Goal: Information Seeking & Learning: Learn about a topic

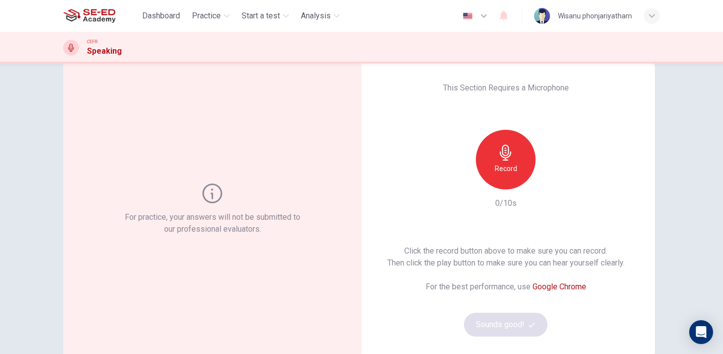
scroll to position [28, 0]
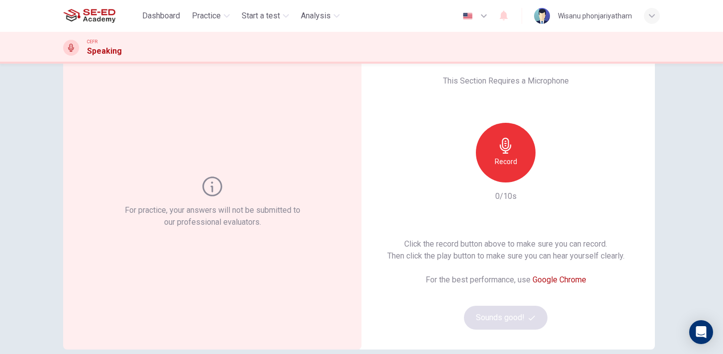
click at [508, 153] on icon "button" at bounding box center [506, 146] width 16 height 16
click at [502, 319] on button "Sounds good!" at bounding box center [506, 318] width 84 height 24
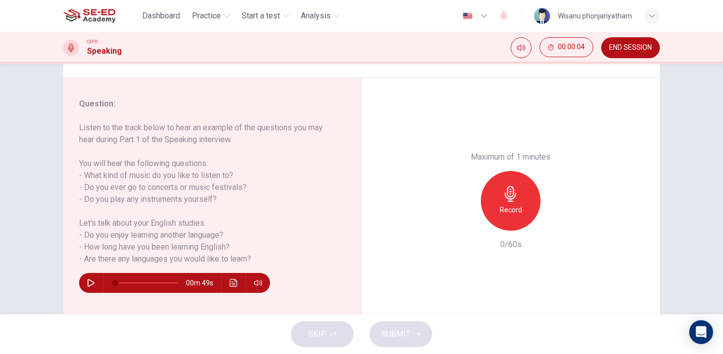
scroll to position [105, 0]
click at [86, 281] on button "button" at bounding box center [91, 284] width 16 height 20
type input "0"
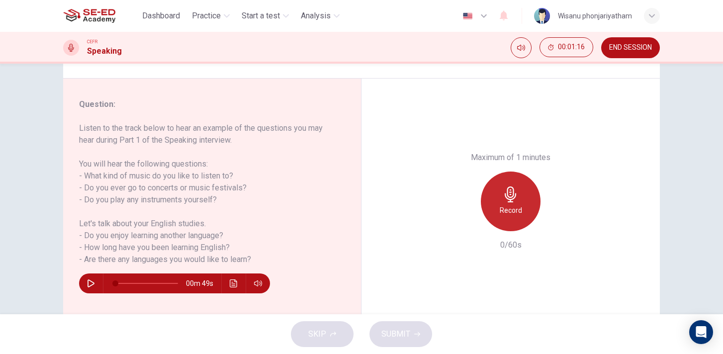
click at [505, 205] on h6 "Record" at bounding box center [511, 210] width 22 height 12
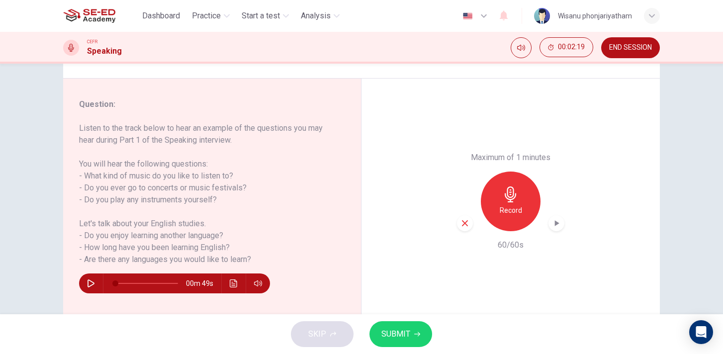
click at [407, 332] on span "SUBMIT" at bounding box center [395, 334] width 29 height 14
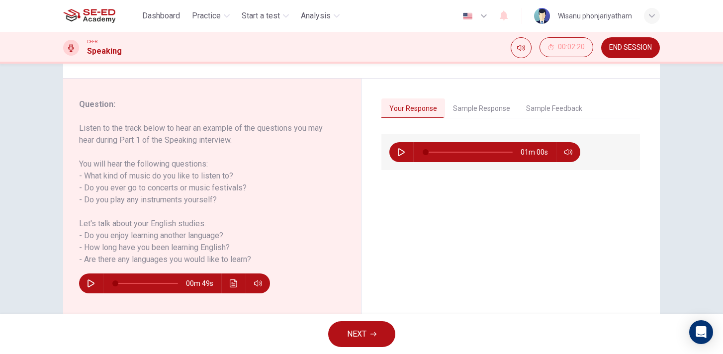
click at [485, 106] on button "Sample Response" at bounding box center [481, 108] width 73 height 21
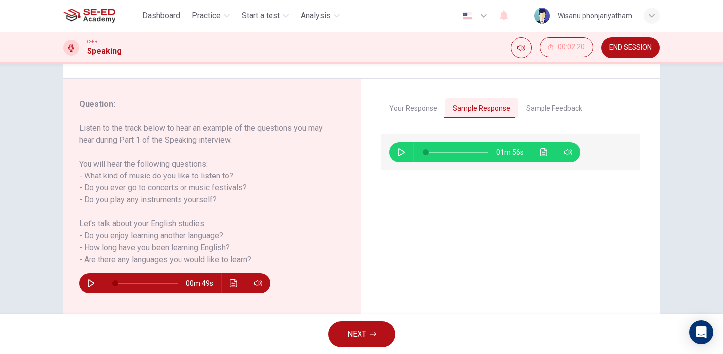
click at [400, 153] on icon "button" at bounding box center [401, 152] width 8 height 8
click at [555, 109] on button "Sample Feedback" at bounding box center [554, 108] width 72 height 21
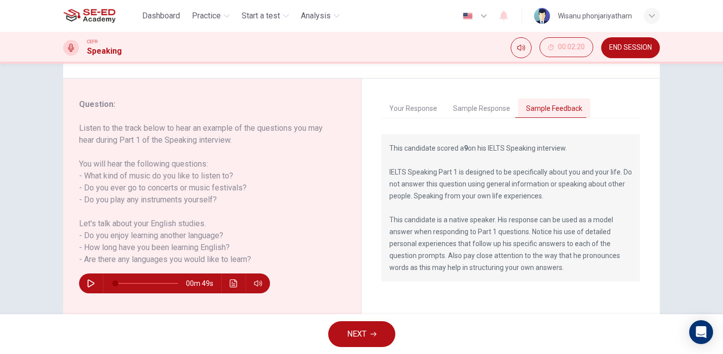
click at [491, 116] on button "Sample Response" at bounding box center [481, 108] width 73 height 21
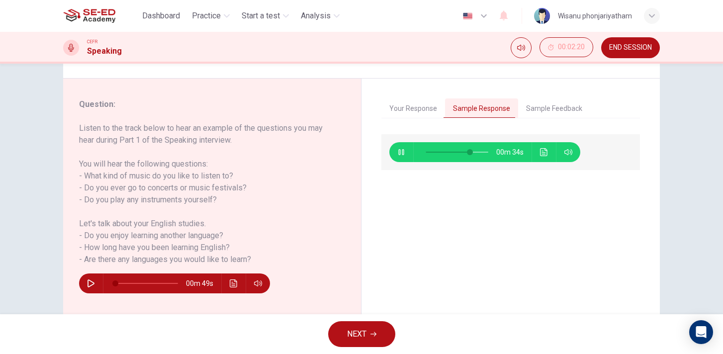
type input "71"
click at [358, 325] on button "NEXT" at bounding box center [361, 334] width 67 height 26
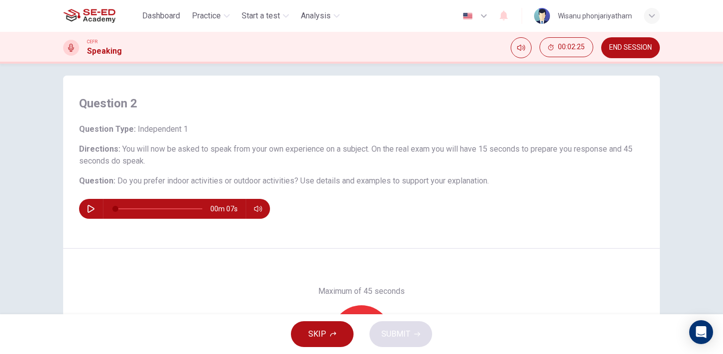
scroll to position [10, 0]
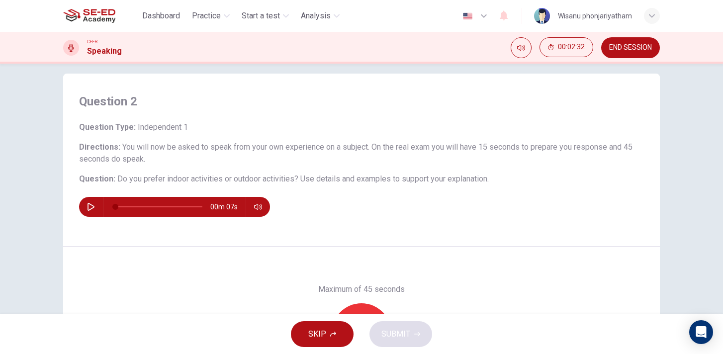
click at [87, 211] on button "button" at bounding box center [91, 207] width 16 height 20
type input "0"
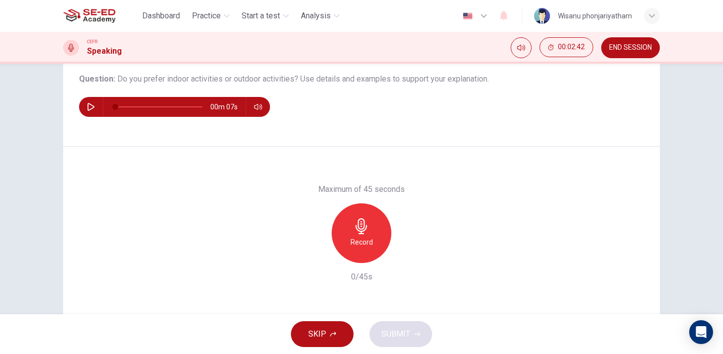
scroll to position [114, 0]
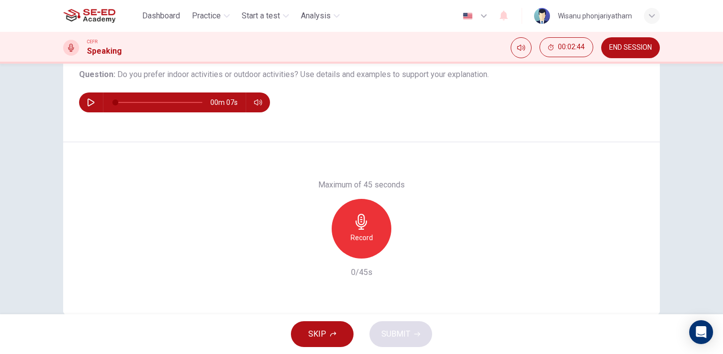
click at [349, 229] on div "Record" at bounding box center [362, 229] width 60 height 60
click at [396, 344] on button "SUBMIT" at bounding box center [401, 334] width 63 height 26
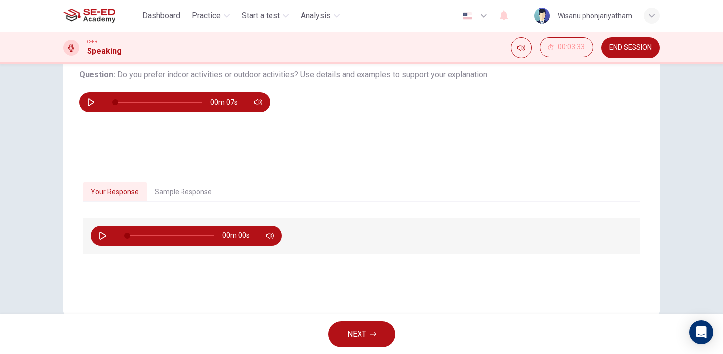
click at [171, 191] on button "Sample Response" at bounding box center [183, 192] width 73 height 21
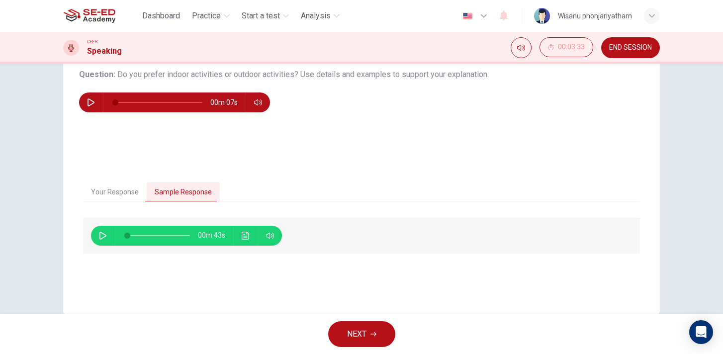
click at [102, 238] on icon "button" at bounding box center [102, 236] width 7 height 8
type input "100"
click at [352, 331] on span "NEXT" at bounding box center [356, 334] width 19 height 14
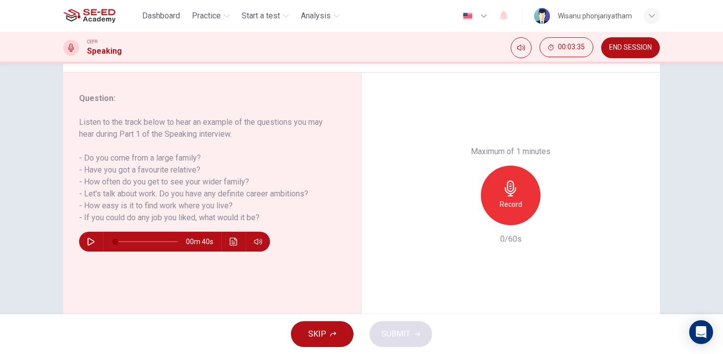
scroll to position [135, 0]
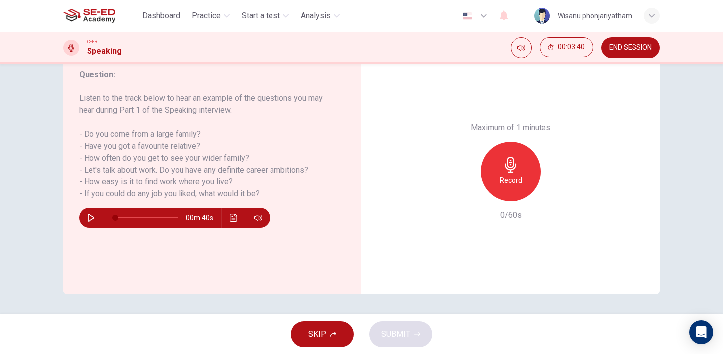
click at [88, 219] on icon "button" at bounding box center [91, 218] width 8 height 8
click at [503, 170] on icon "button" at bounding box center [511, 165] width 16 height 16
click at [537, 174] on div "Stop" at bounding box center [511, 172] width 60 height 60
click at [492, 190] on div "Record" at bounding box center [511, 172] width 60 height 60
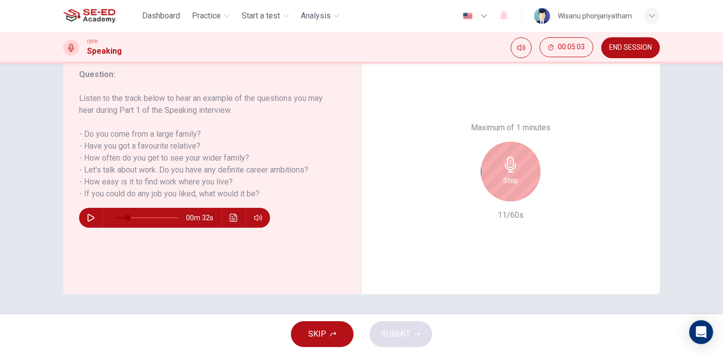
click at [515, 165] on icon "button" at bounding box center [510, 165] width 11 height 16
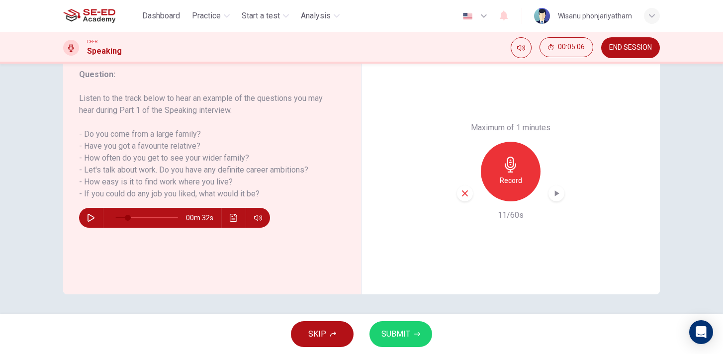
click at [554, 192] on icon "button" at bounding box center [557, 193] width 10 height 10
click at [506, 179] on h6 "Record" at bounding box center [511, 181] width 22 height 12
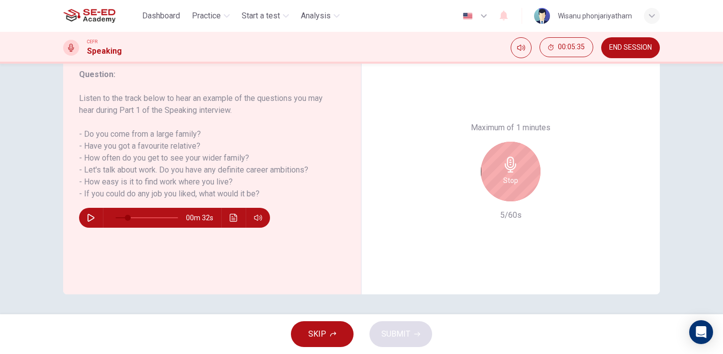
click at [511, 165] on icon "button" at bounding box center [511, 165] width 16 height 16
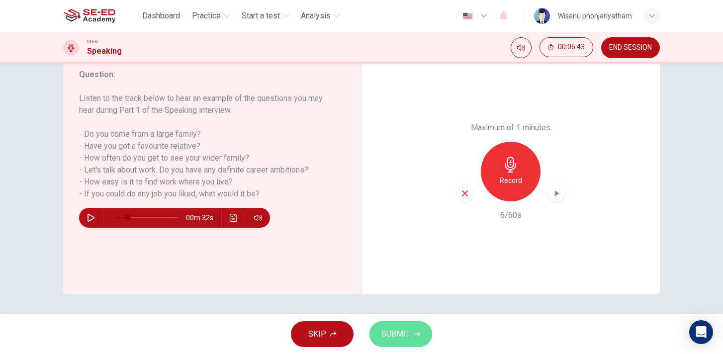
click at [410, 330] on button "SUBMIT" at bounding box center [401, 334] width 63 height 26
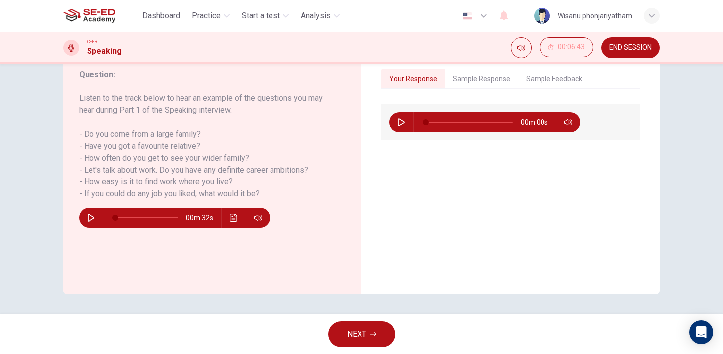
type input "0"
click at [483, 77] on button "Sample Response" at bounding box center [481, 79] width 73 height 21
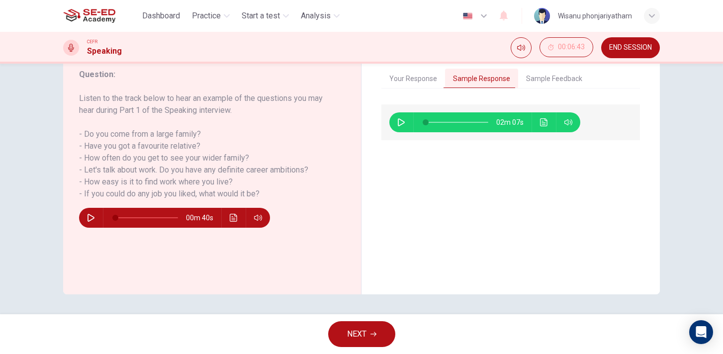
click at [553, 73] on button "Sample Feedback" at bounding box center [554, 79] width 72 height 21
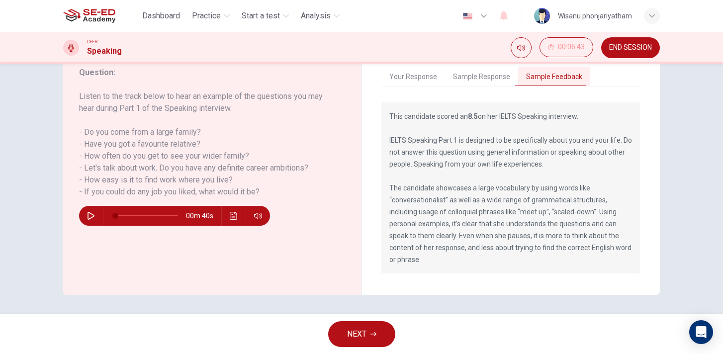
scroll to position [134, 0]
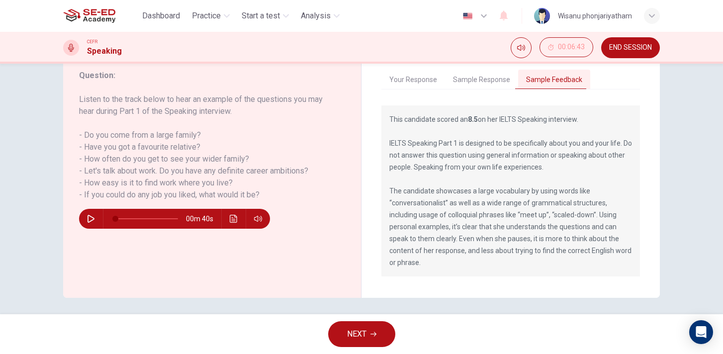
click at [477, 73] on button "Sample Response" at bounding box center [481, 80] width 73 height 21
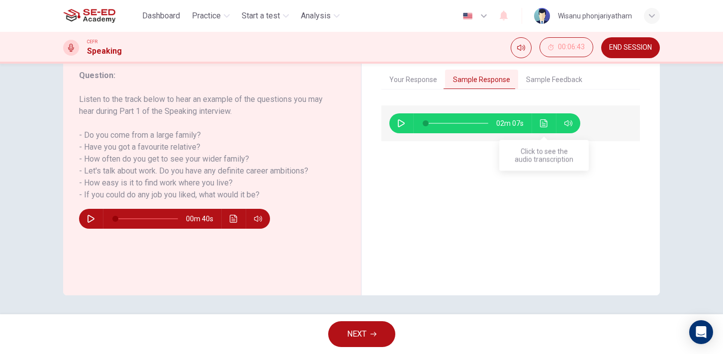
click at [542, 124] on icon "Click to see the audio transcription" at bounding box center [544, 123] width 8 height 8
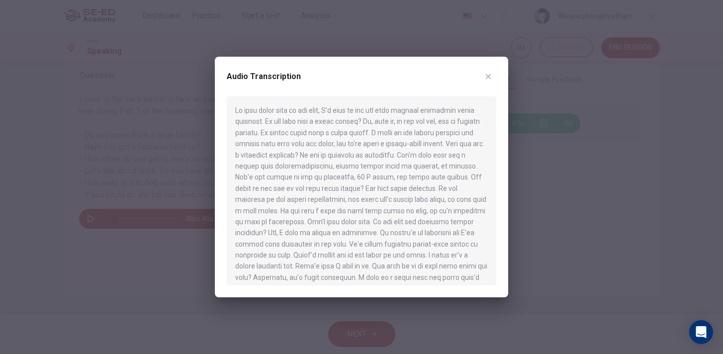
click at [486, 76] on icon "button" at bounding box center [488, 77] width 8 height 8
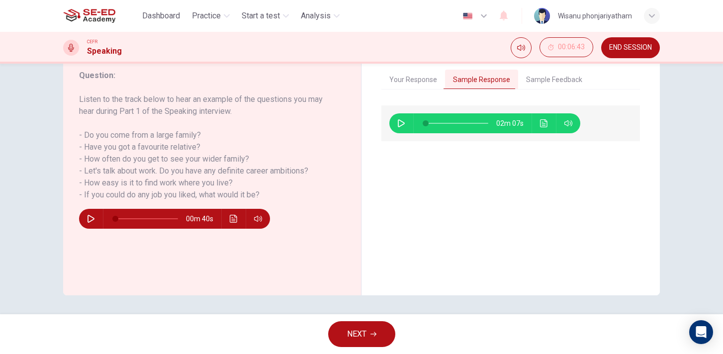
click at [400, 124] on icon "button" at bounding box center [401, 123] width 8 height 8
type input "31"
click at [621, 52] on button "END SESSION" at bounding box center [630, 47] width 59 height 21
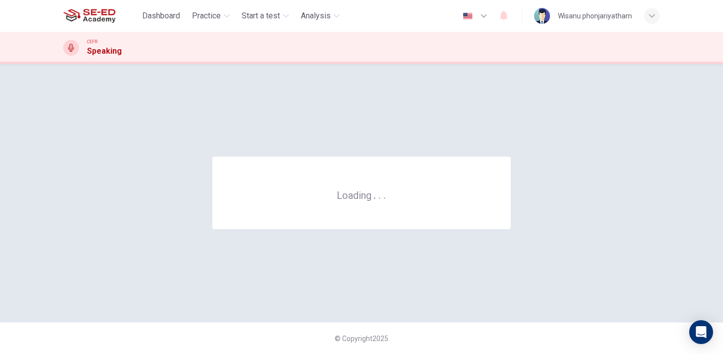
scroll to position [0, 0]
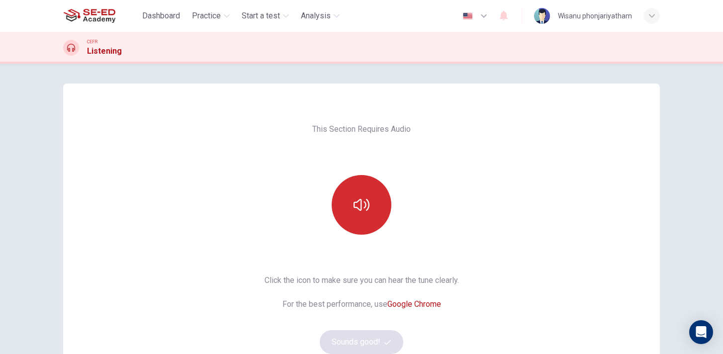
click at [364, 188] on button "button" at bounding box center [362, 205] width 60 height 60
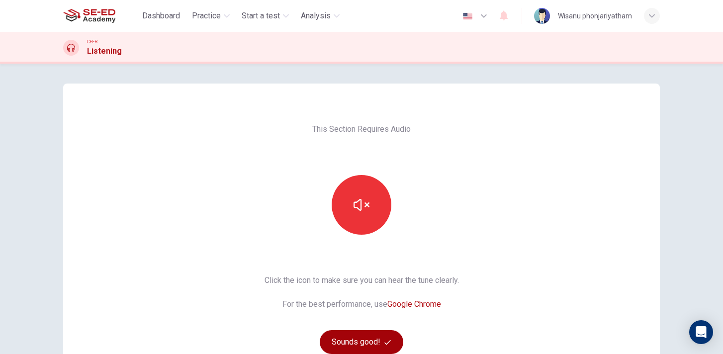
click at [356, 335] on button "Sounds good!" at bounding box center [362, 342] width 84 height 24
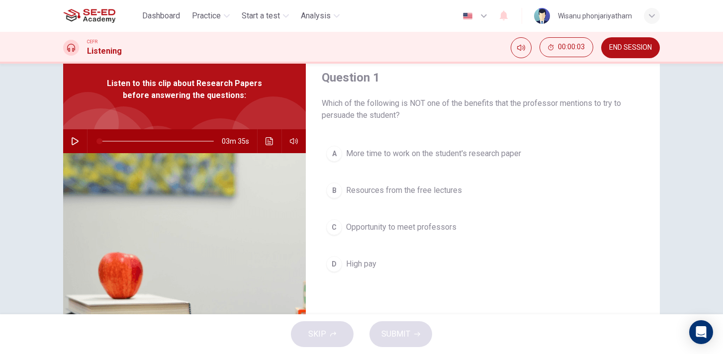
scroll to position [31, 0]
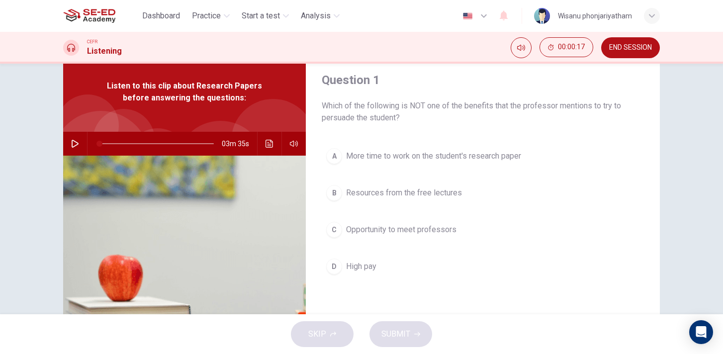
click at [76, 144] on icon "button" at bounding box center [75, 144] width 8 height 8
click at [76, 144] on icon "button" at bounding box center [74, 144] width 5 height 6
click at [73, 146] on icon "button" at bounding box center [75, 144] width 8 height 8
click at [349, 257] on button "D High pay" at bounding box center [483, 266] width 322 height 25
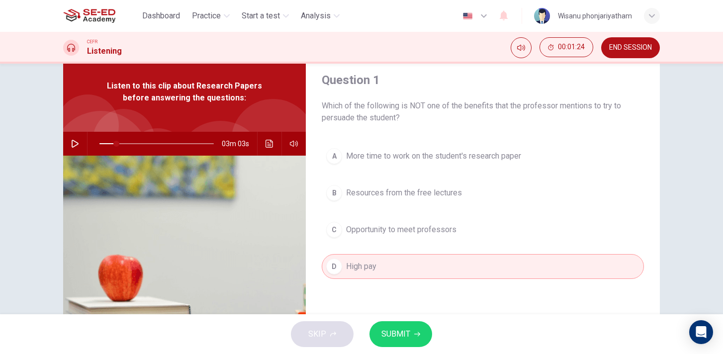
click at [409, 336] on span "SUBMIT" at bounding box center [395, 334] width 29 height 14
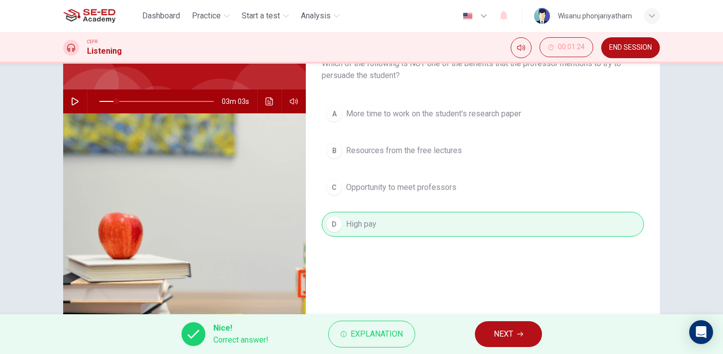
scroll to position [75, 0]
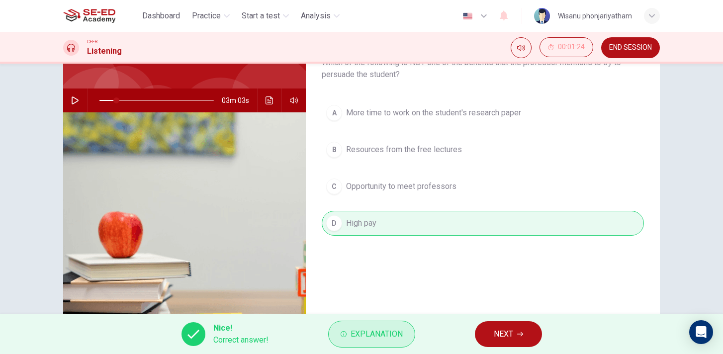
click at [383, 327] on span "Explanation" at bounding box center [377, 334] width 52 height 14
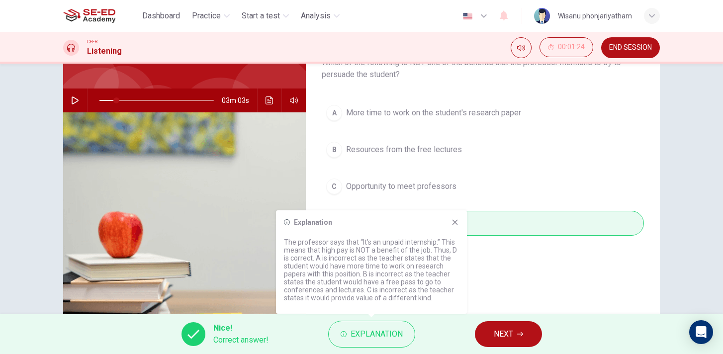
click at [498, 326] on button "NEXT" at bounding box center [508, 334] width 67 height 26
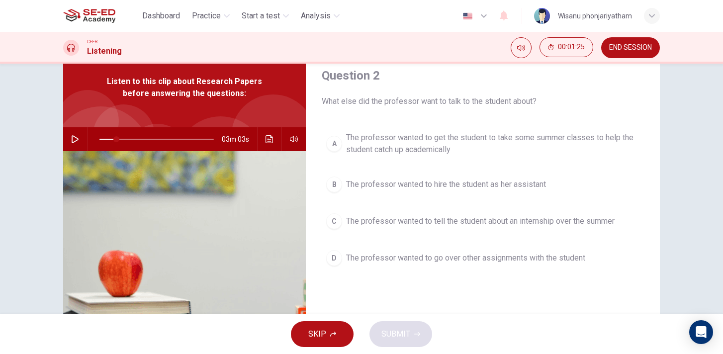
scroll to position [33, 0]
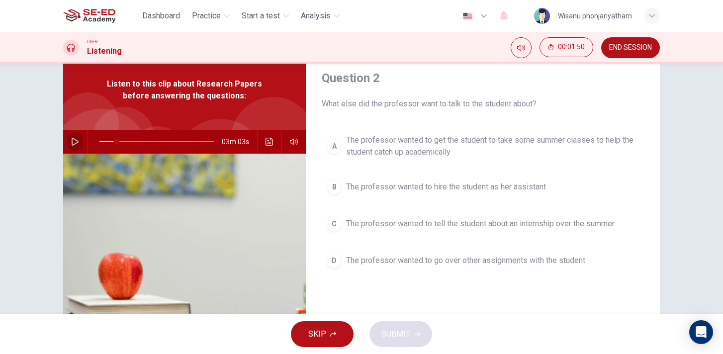
click at [75, 145] on icon "button" at bounding box center [75, 142] width 8 height 8
click at [428, 218] on span "The professor wanted to tell the student about an internship over the summer" at bounding box center [480, 224] width 269 height 12
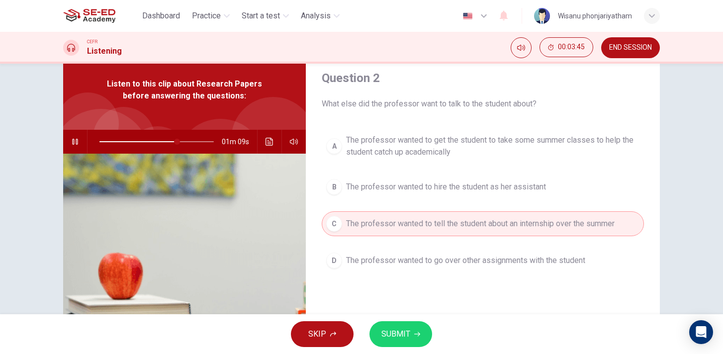
click at [385, 326] on button "SUBMIT" at bounding box center [401, 334] width 63 height 26
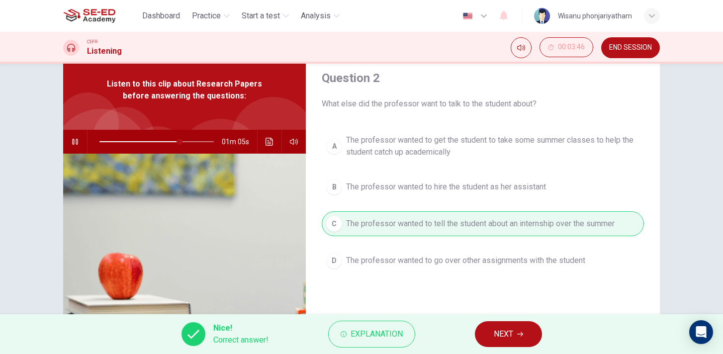
click at [501, 334] on span "NEXT" at bounding box center [503, 334] width 19 height 14
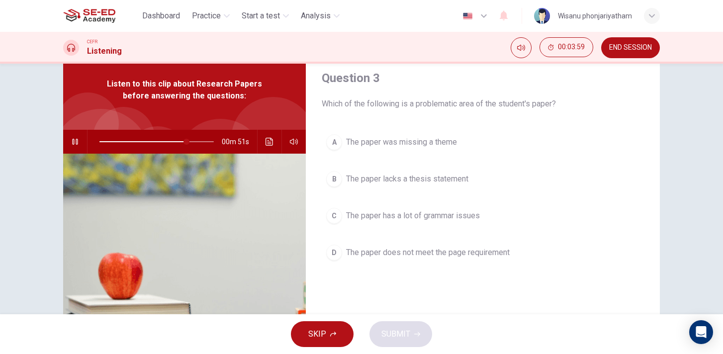
click at [424, 182] on span "The paper lacks a thesis statement" at bounding box center [407, 179] width 122 height 12
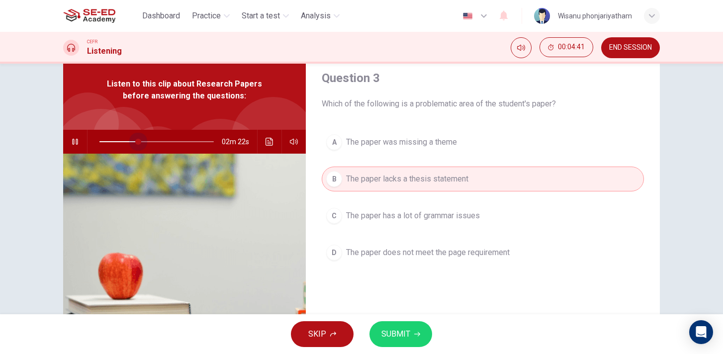
drag, startPoint x: 208, startPoint y: 140, endPoint x: 139, endPoint y: 141, distance: 69.6
click at [139, 141] on span at bounding box center [138, 142] width 6 height 6
click at [402, 140] on span "The paper was missing a theme" at bounding box center [401, 142] width 111 height 12
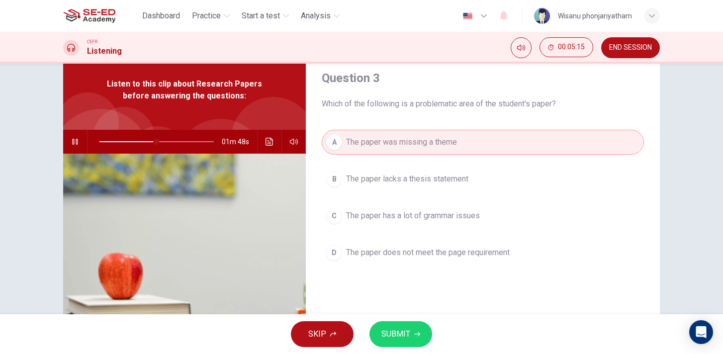
click at [401, 331] on span "SUBMIT" at bounding box center [395, 334] width 29 height 14
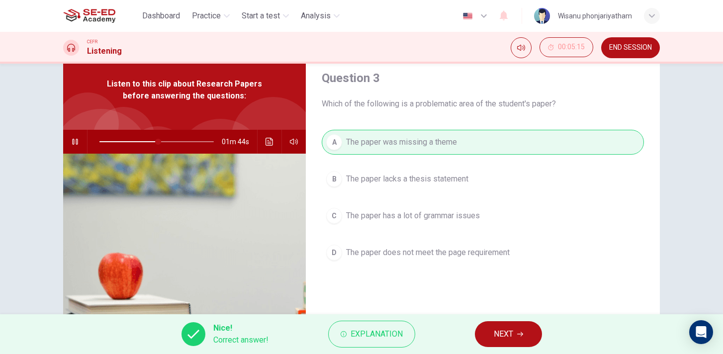
click at [81, 140] on button "button" at bounding box center [75, 142] width 16 height 24
click at [377, 333] on span "Explanation" at bounding box center [377, 334] width 52 height 14
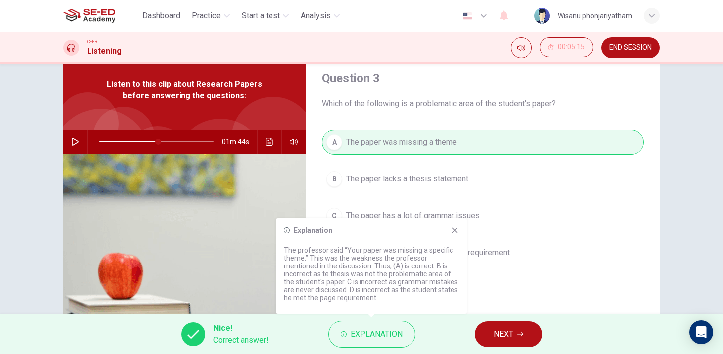
click at [517, 327] on button "NEXT" at bounding box center [508, 334] width 67 height 26
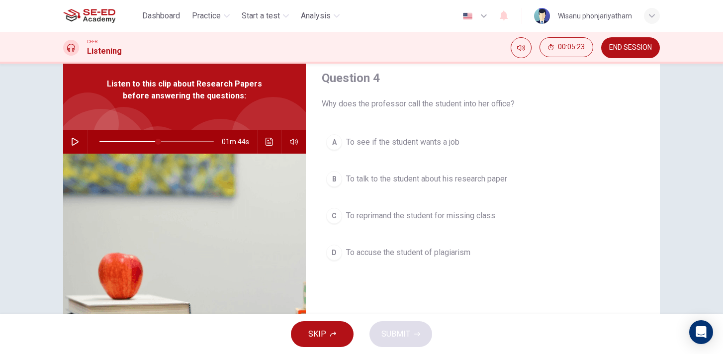
click at [424, 181] on span "To talk to the student about his research paper" at bounding box center [426, 179] width 161 height 12
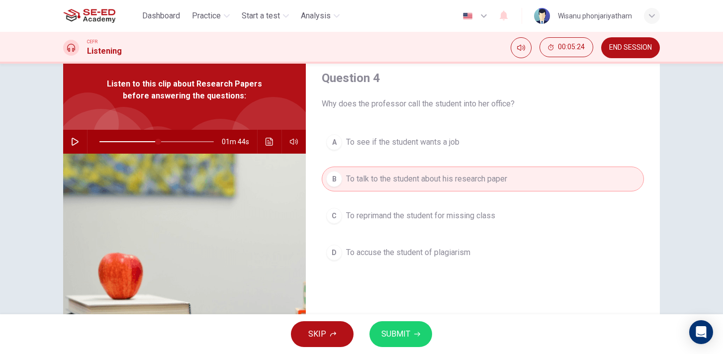
click at [400, 331] on span "SUBMIT" at bounding box center [395, 334] width 29 height 14
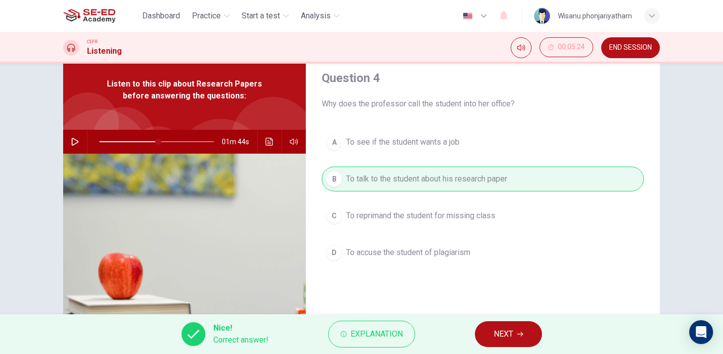
click at [515, 334] on button "NEXT" at bounding box center [508, 334] width 67 height 26
type input "51"
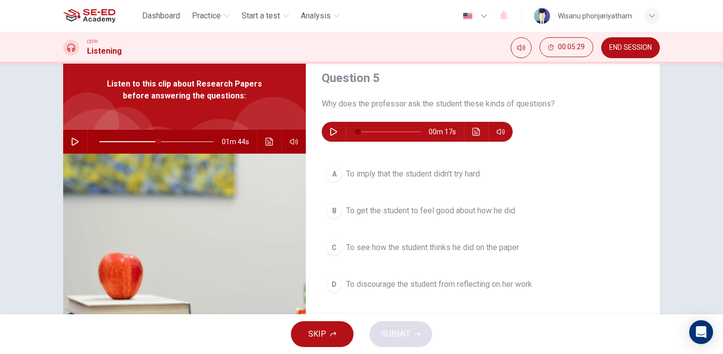
click at [329, 126] on button "button" at bounding box center [334, 132] width 16 height 20
type input "0"
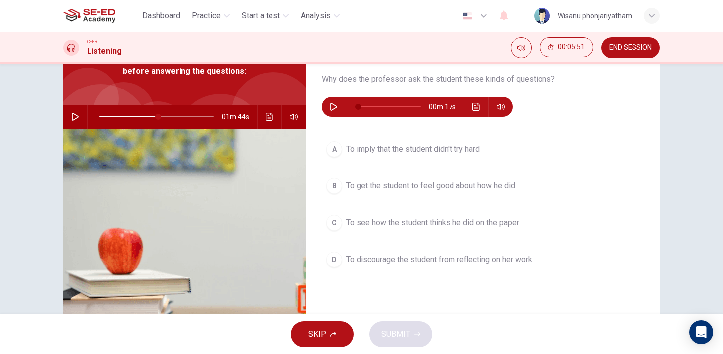
scroll to position [62, 0]
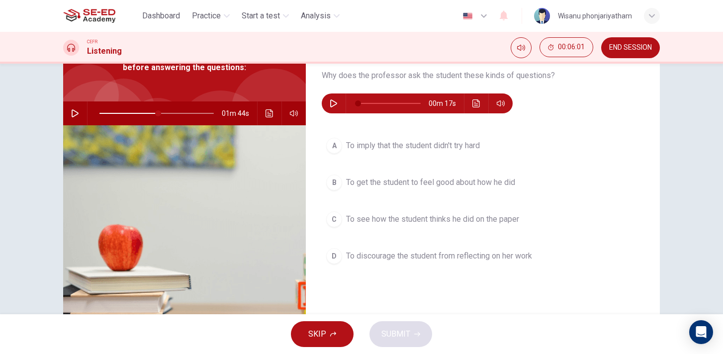
click at [419, 150] on span "To imply that the student didn't try hard" at bounding box center [413, 146] width 134 height 12
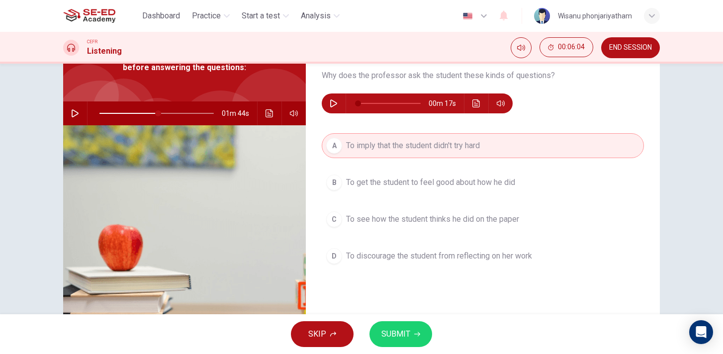
click at [437, 256] on span "To discourage the student from reflecting on her work" at bounding box center [439, 256] width 186 height 12
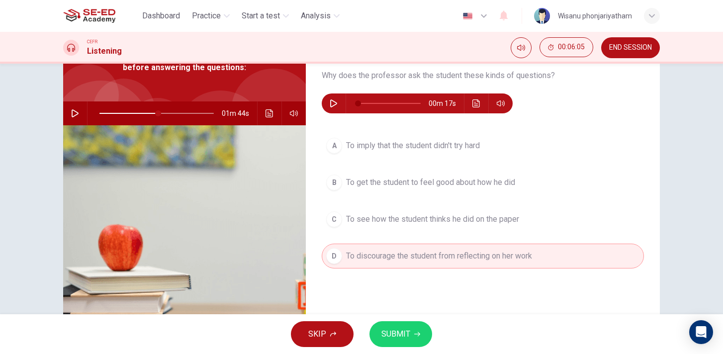
click at [396, 329] on span "SUBMIT" at bounding box center [395, 334] width 29 height 14
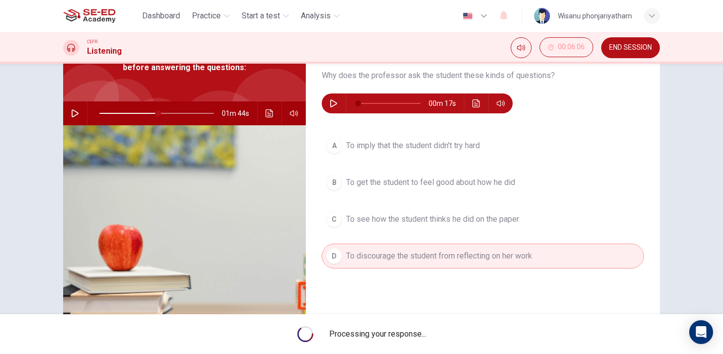
type input "51"
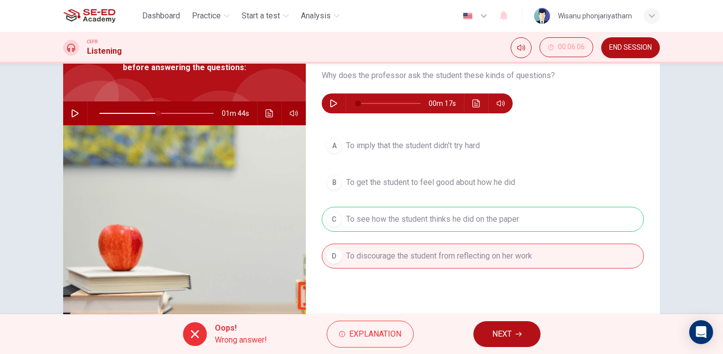
click at [499, 331] on span "NEXT" at bounding box center [501, 334] width 19 height 14
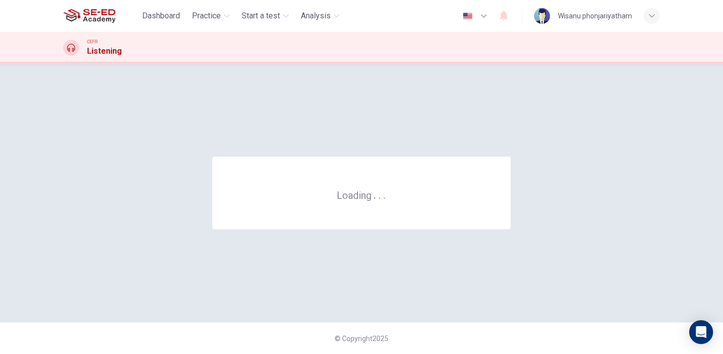
scroll to position [0, 0]
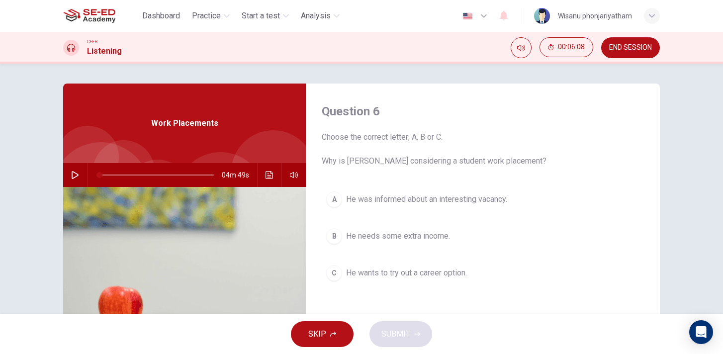
click at [630, 44] on span "END SESSION" at bounding box center [630, 48] width 43 height 8
